Goal: Find specific page/section: Find specific page/section

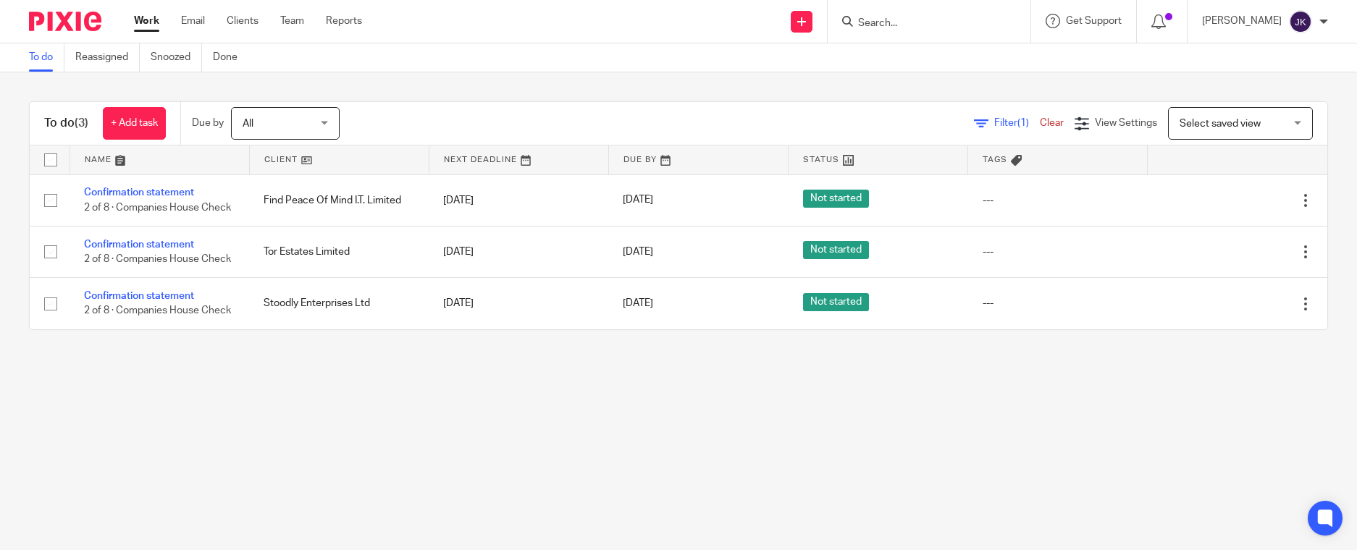
click at [859, 19] on input "Search" at bounding box center [922, 23] width 130 height 13
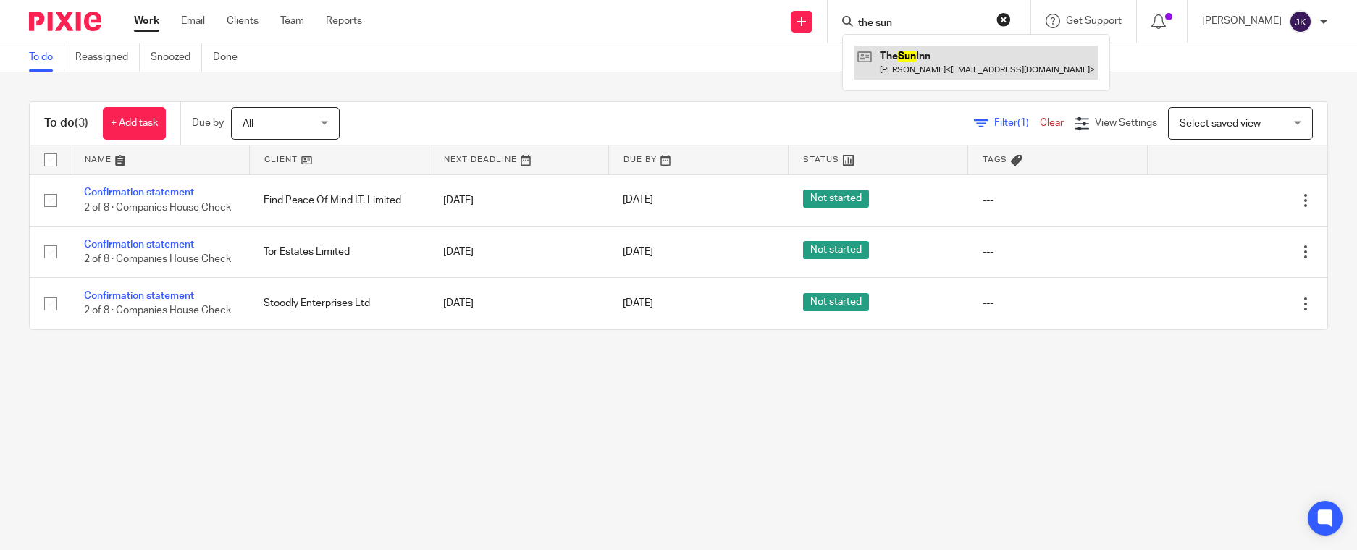
type input "the sun"
click at [867, 57] on link at bounding box center [976, 62] width 245 height 33
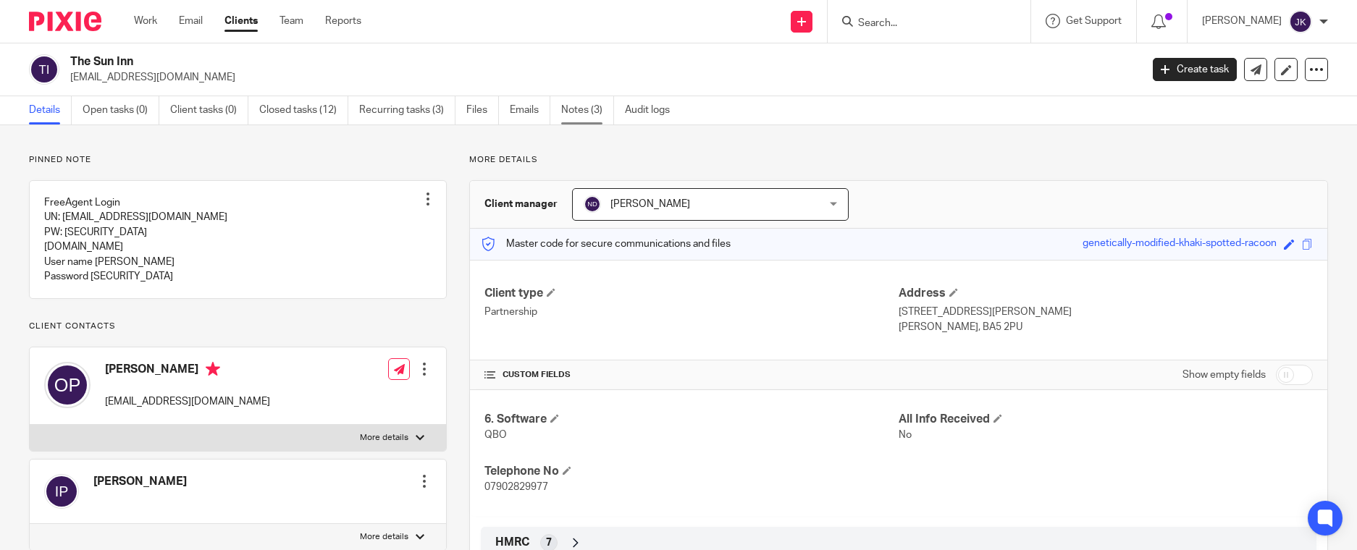
click at [581, 114] on link "Notes (3)" at bounding box center [587, 110] width 53 height 28
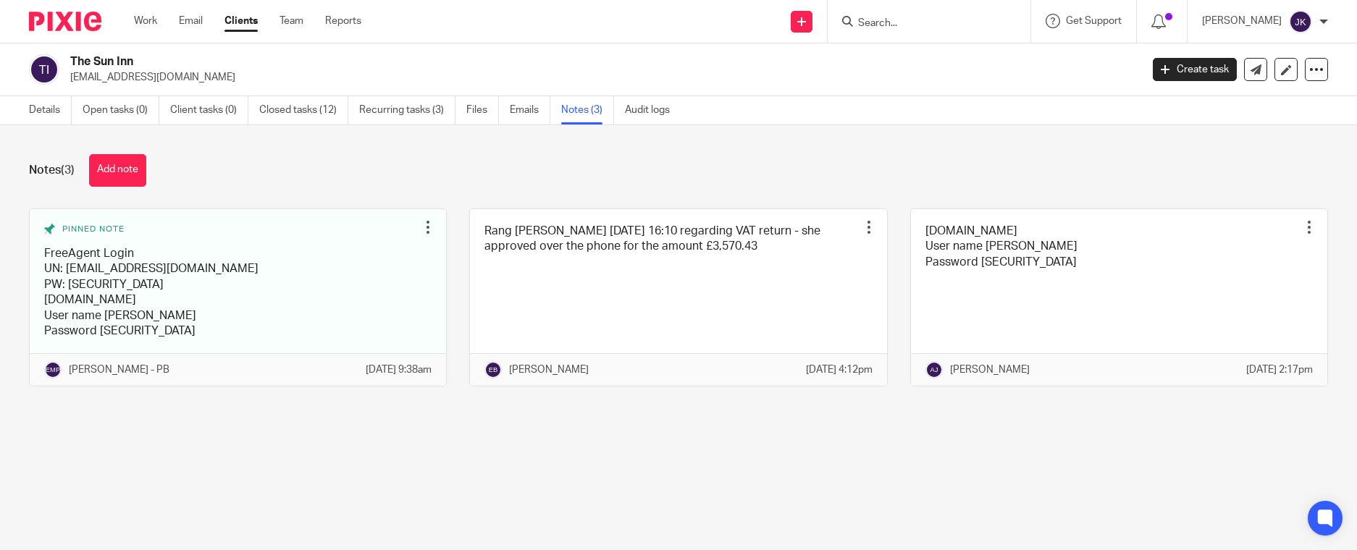
click at [219, 431] on div "Notes (3) Add note Pinned note FreeAgent Login UN: [EMAIL_ADDRESS][DOMAIN_NAME]…" at bounding box center [678, 281] width 1357 height 312
click at [130, 17] on div "Work Email Clients Team Reports Work Email Clients Team Reports Settings" at bounding box center [251, 21] width 264 height 43
click at [146, 17] on link "Work" at bounding box center [145, 21] width 23 height 14
